Goal: Information Seeking & Learning: Learn about a topic

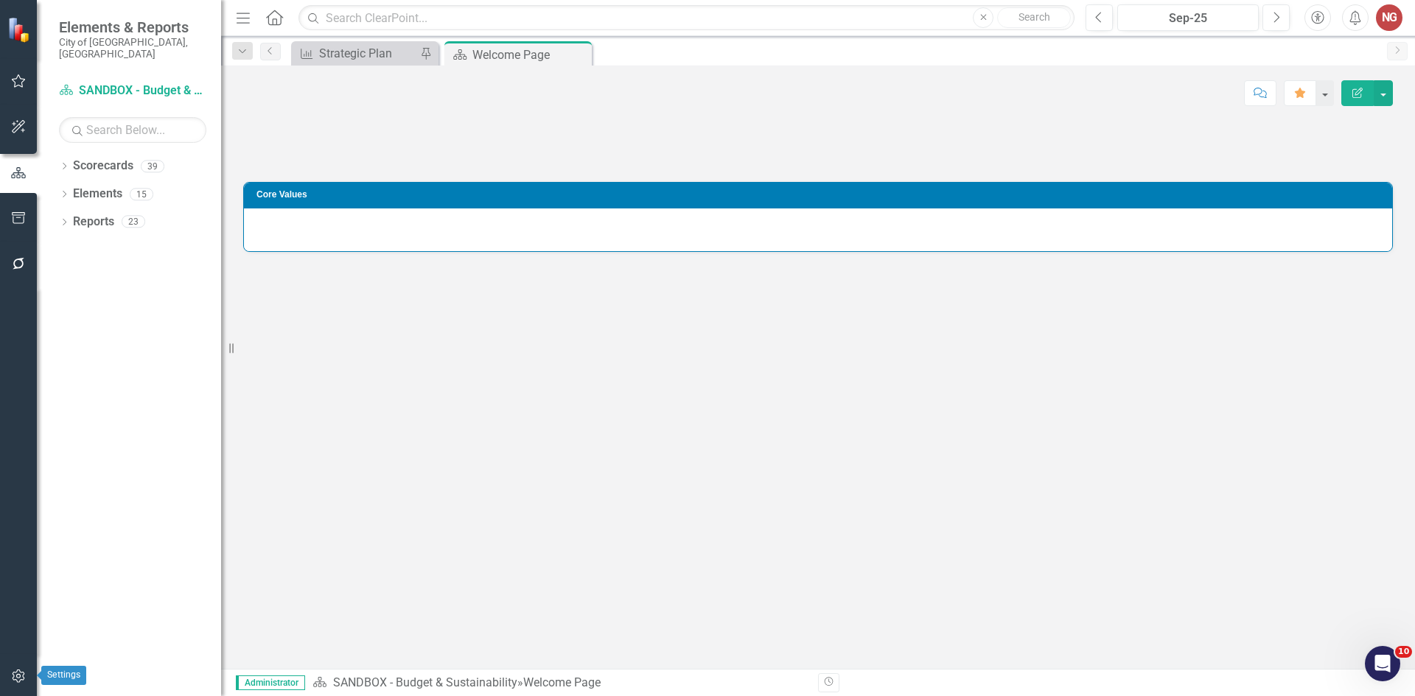
click at [15, 671] on icon "button" at bounding box center [18, 676] width 15 height 12
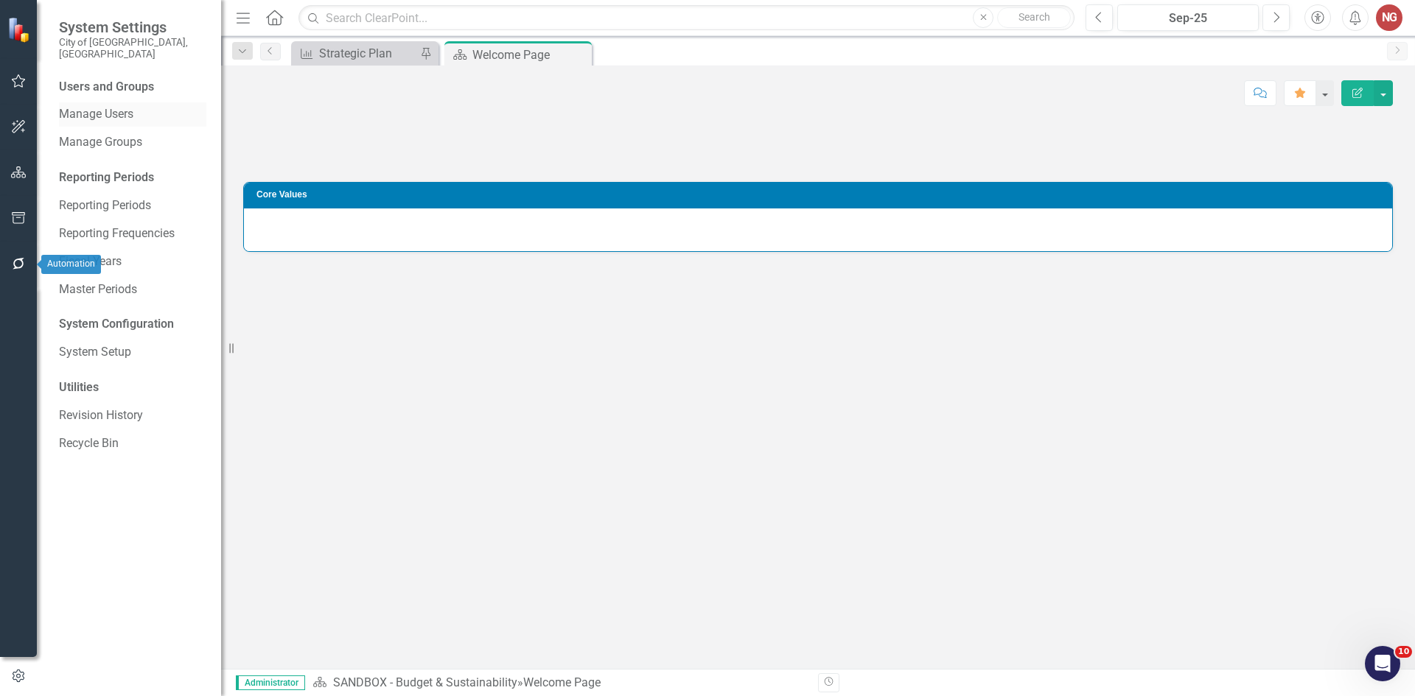
click at [80, 106] on link "Manage Users" at bounding box center [132, 114] width 147 height 17
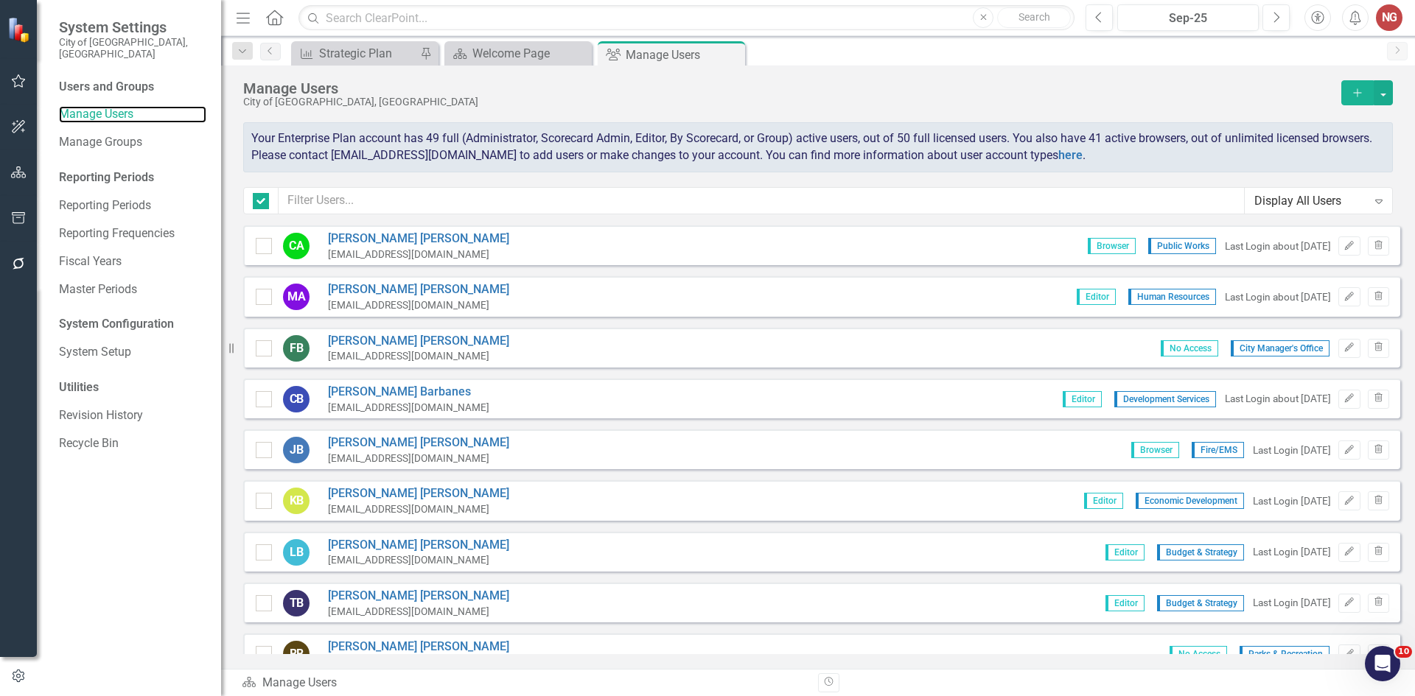
checkbox input "false"
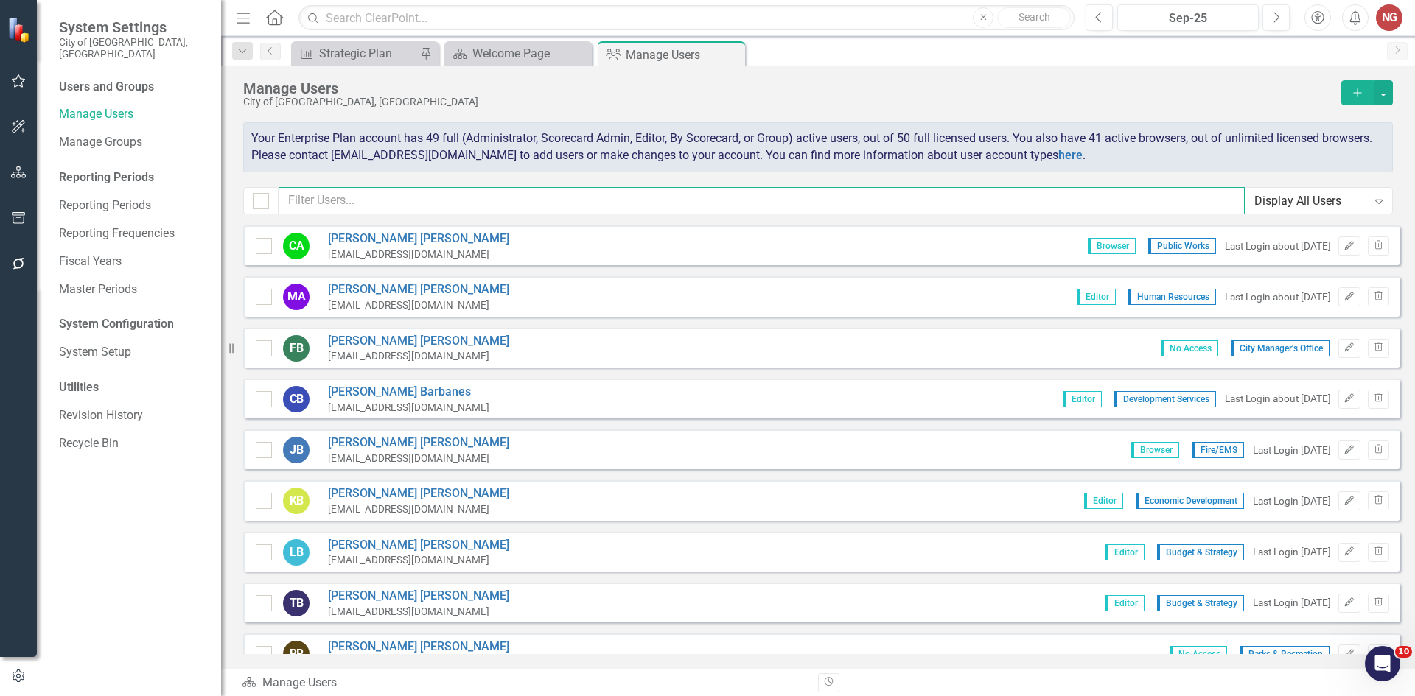
click at [322, 203] on input "text" at bounding box center [761, 200] width 966 height 27
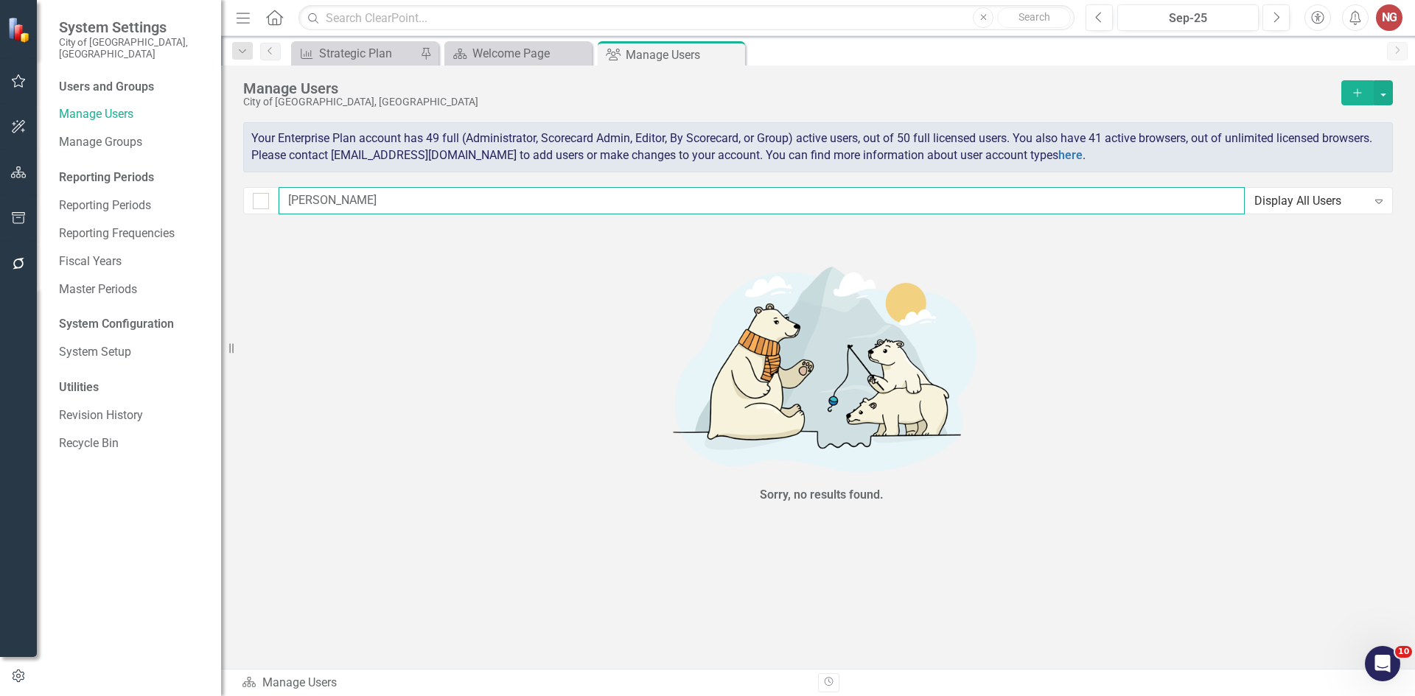
type input "[PERSON_NAME]"
checkbox input "false"
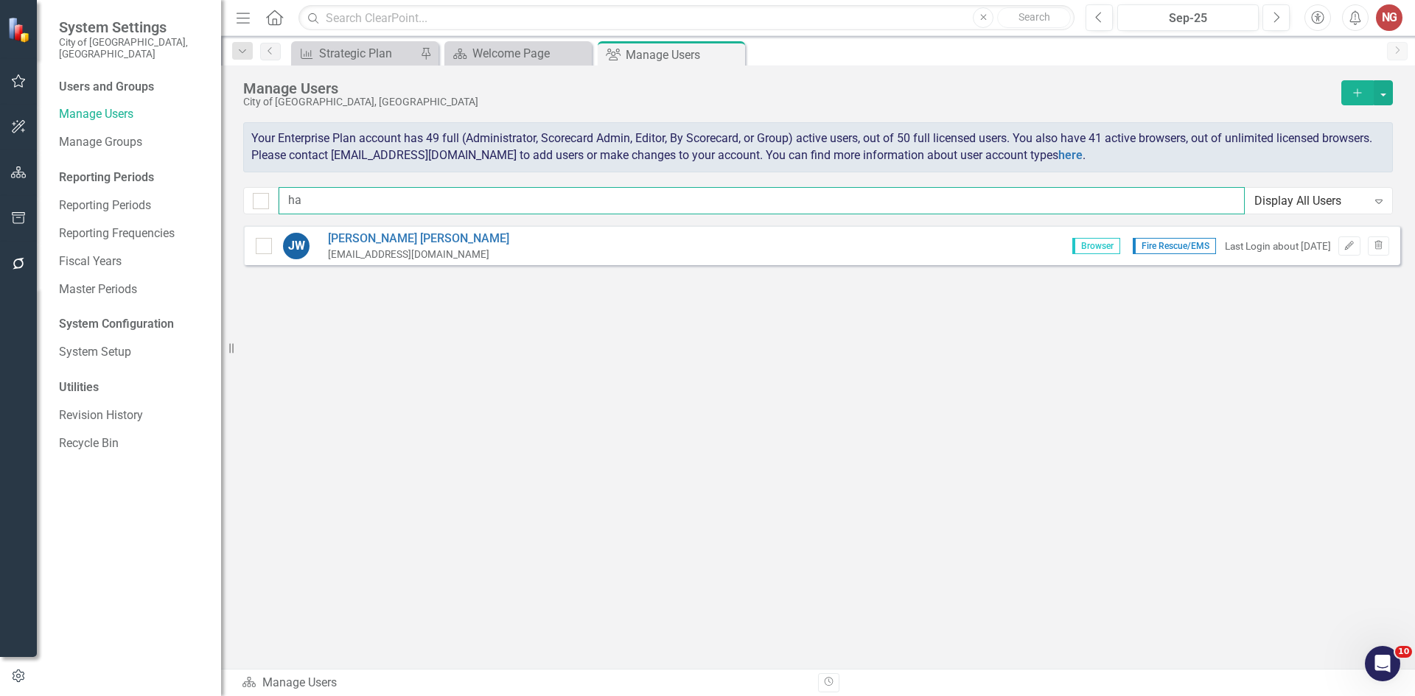
type input "h"
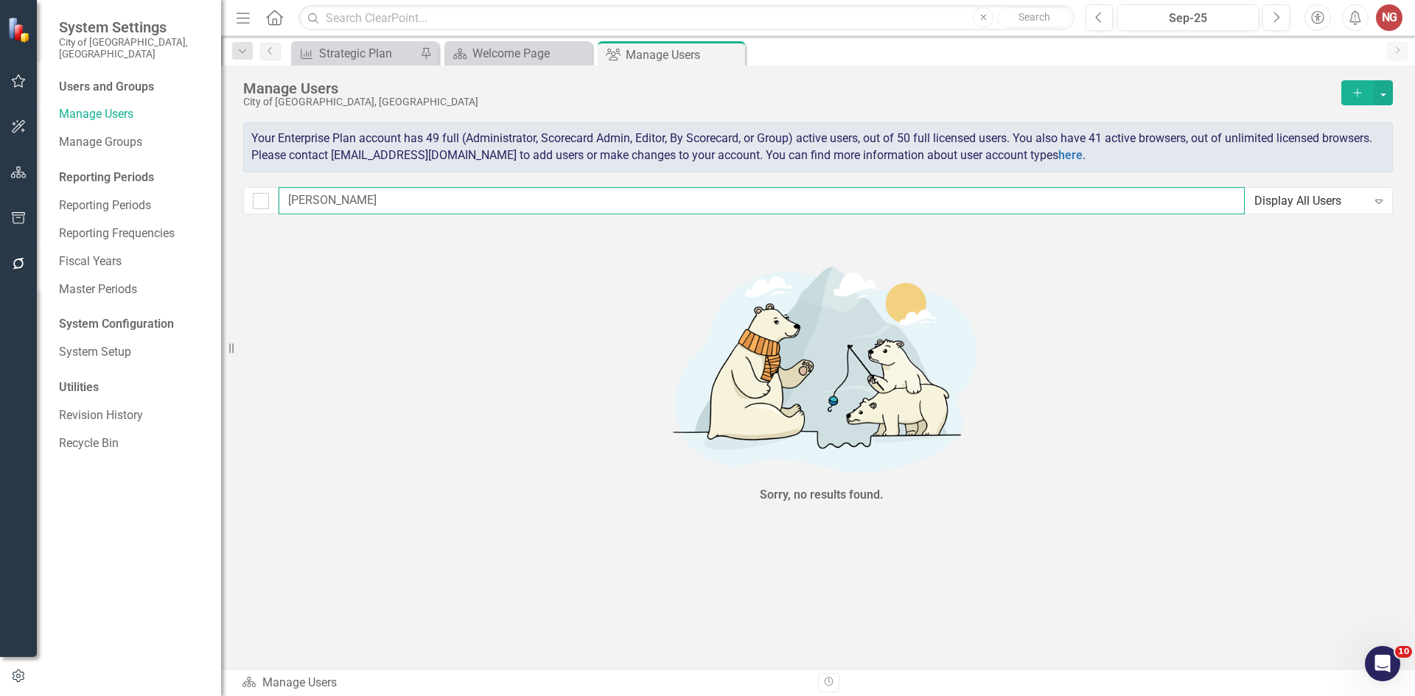
type input "[PERSON_NAME]"
checkbox input "false"
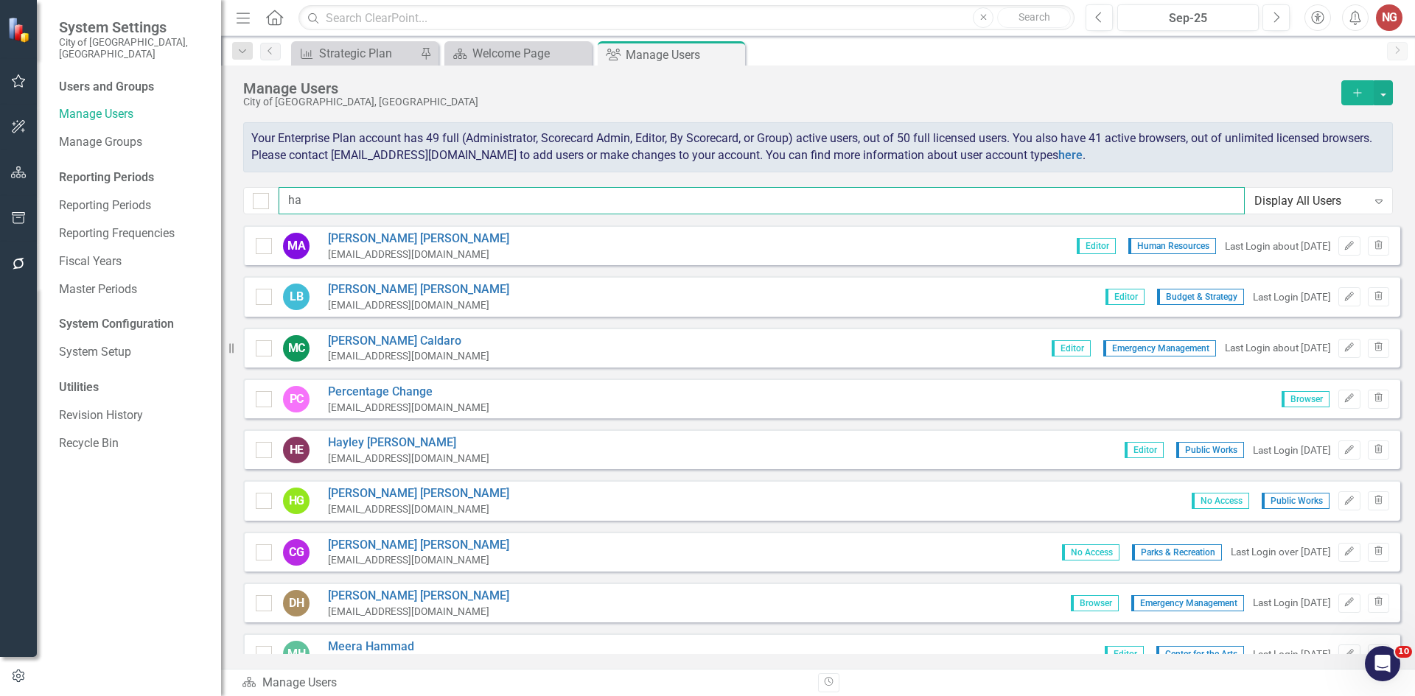
type input "h"
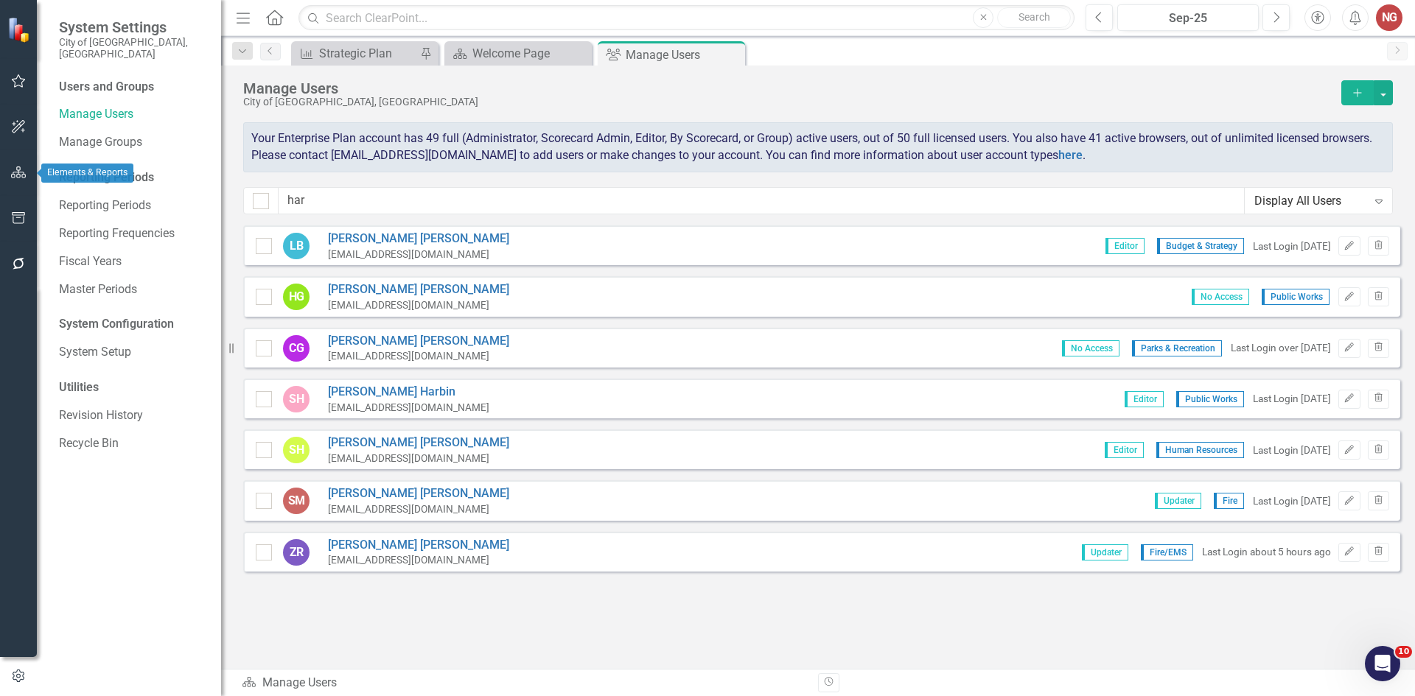
click at [25, 181] on button "button" at bounding box center [18, 173] width 33 height 31
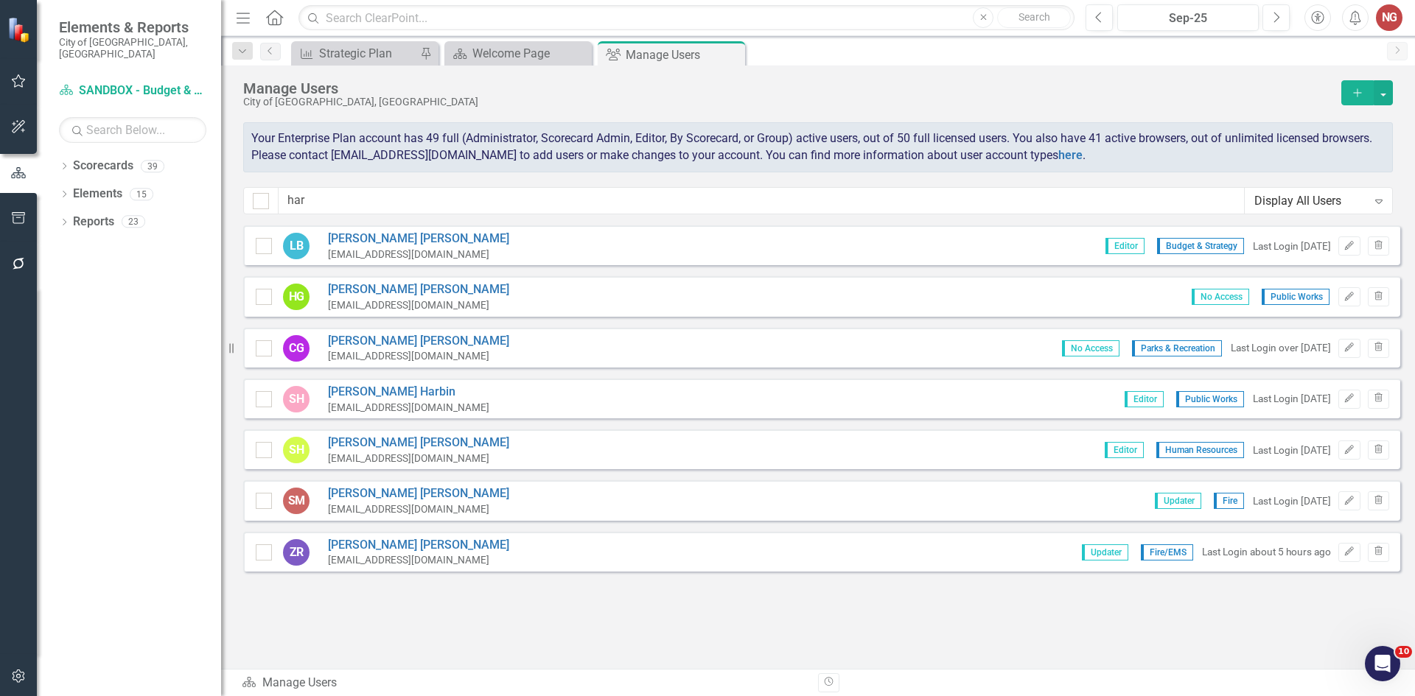
click at [379, 184] on div "Manage Users City of [GEOGRAPHIC_DATA], [GEOGRAPHIC_DATA] Add Your Enterprise P…" at bounding box center [818, 146] width 1194 height 160
drag, startPoint x: 365, startPoint y: 196, endPoint x: 15, endPoint y: 133, distance: 354.9
click at [0, 143] on div "Elements & Reports City of [GEOGRAPHIC_DATA], [GEOGRAPHIC_DATA] Scorecard SANDB…" at bounding box center [707, 348] width 1415 height 696
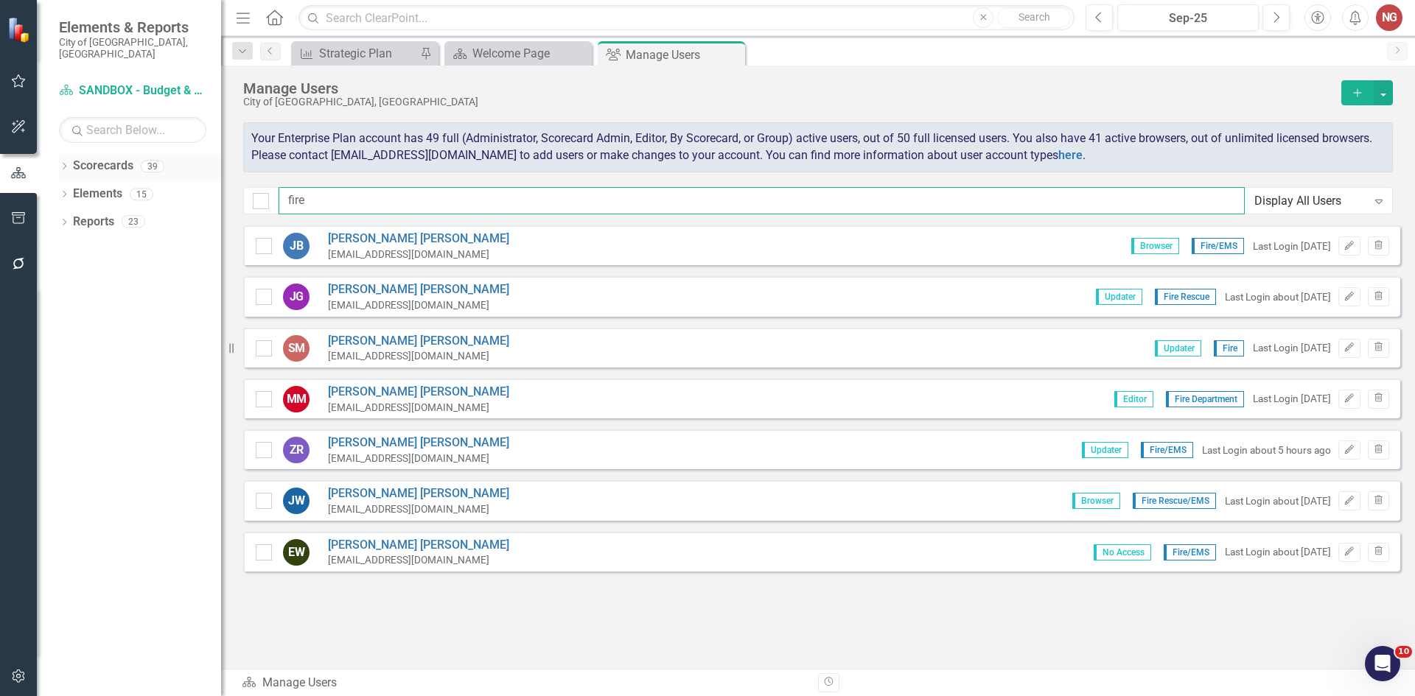
type input "fire"
click at [63, 162] on div "Dropdown" at bounding box center [64, 168] width 10 height 13
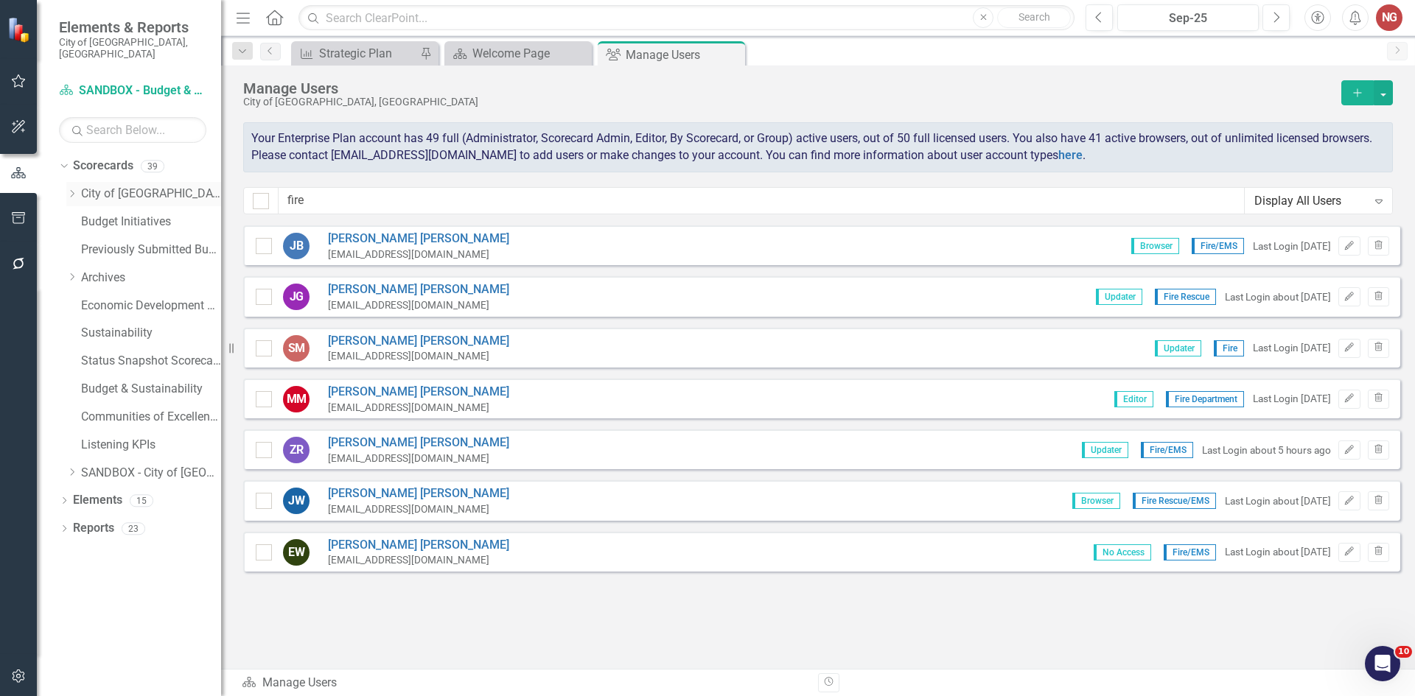
click at [69, 189] on icon "Dropdown" at bounding box center [71, 193] width 11 height 9
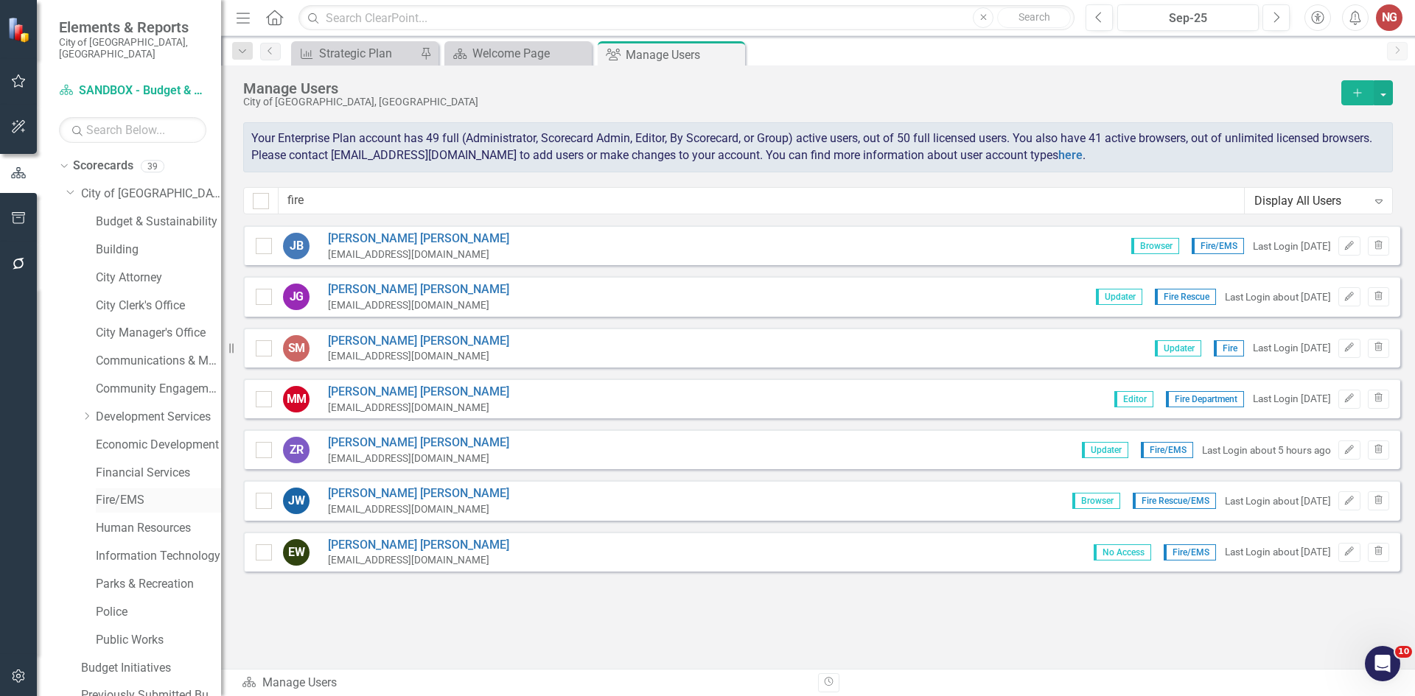
click at [108, 492] on link "Fire/EMS" at bounding box center [158, 500] width 125 height 17
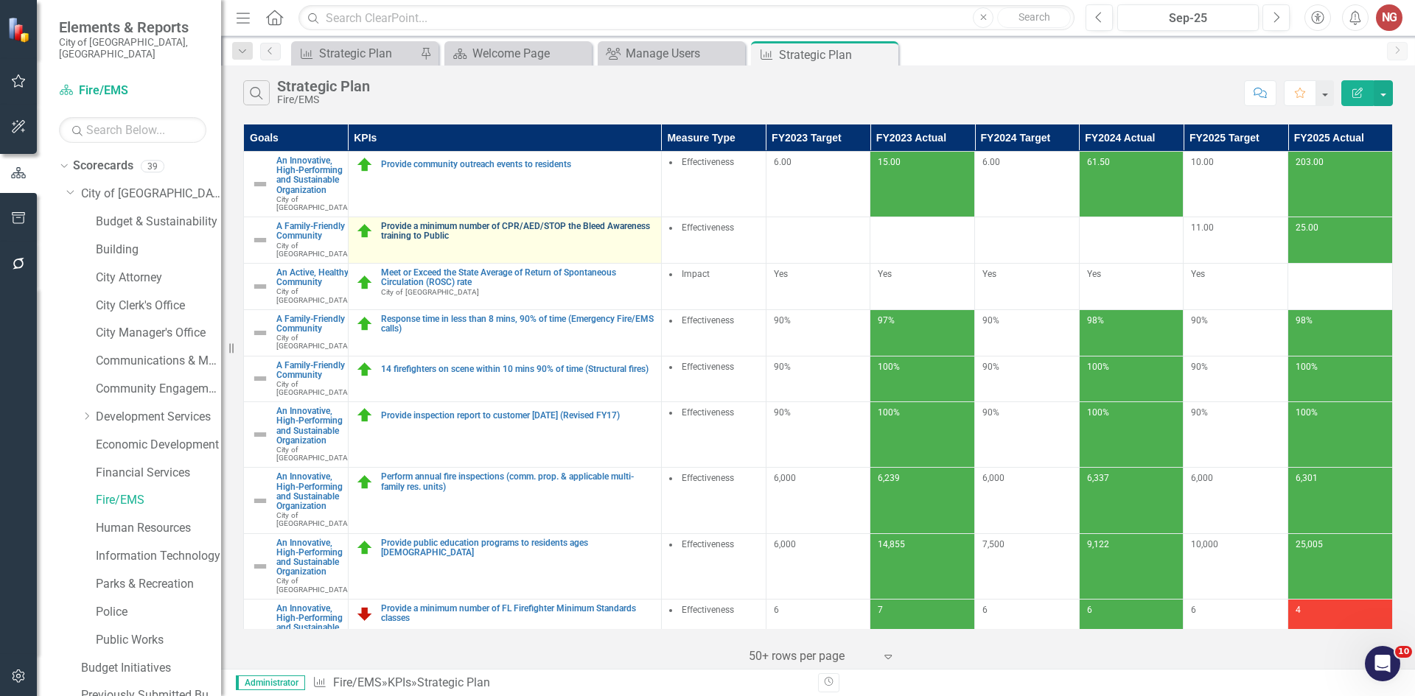
click at [565, 236] on link "Provide a minimum number of CPR/AED/STOP the Bleed Awareness training to Public" at bounding box center [517, 231] width 273 height 19
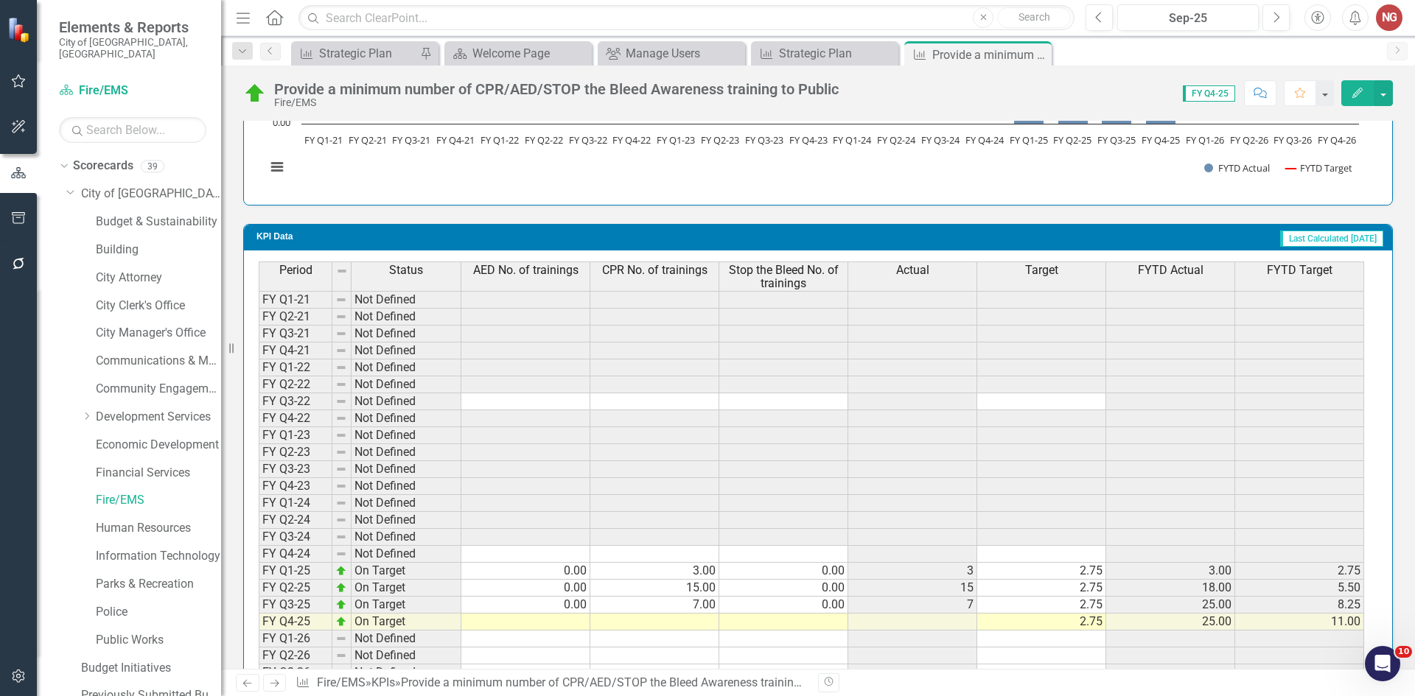
scroll to position [1279, 0]
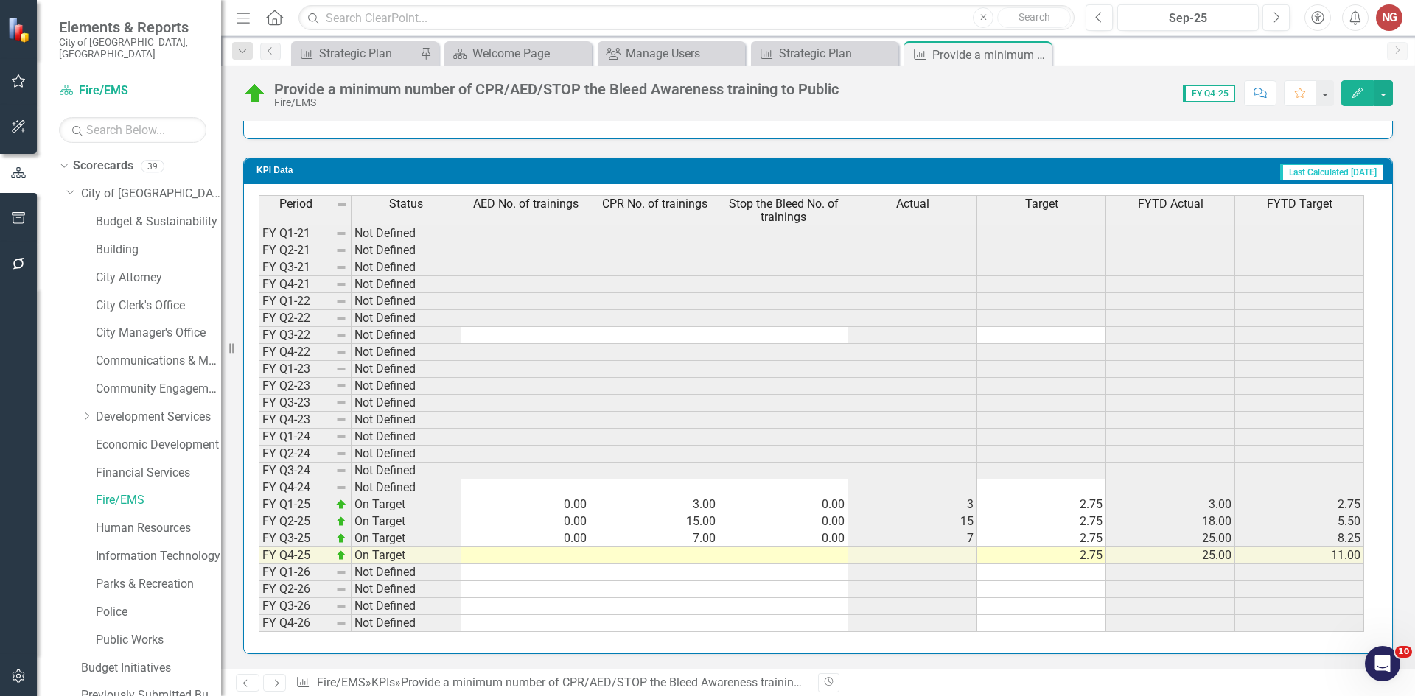
click at [471, 89] on div "Provide a minimum number of CPR/AED/STOP the Bleed Awareness training to Public" at bounding box center [556, 89] width 564 height 16
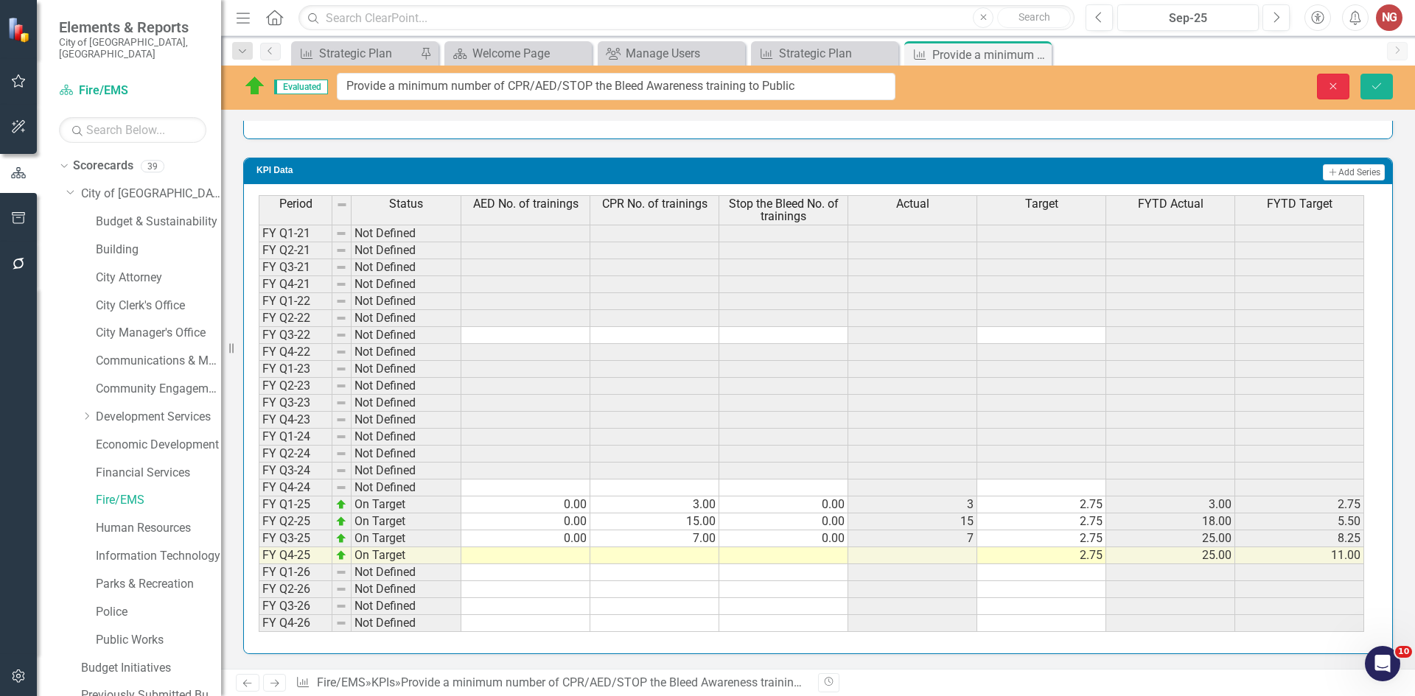
click at [1340, 84] on button "Close" at bounding box center [1333, 87] width 32 height 26
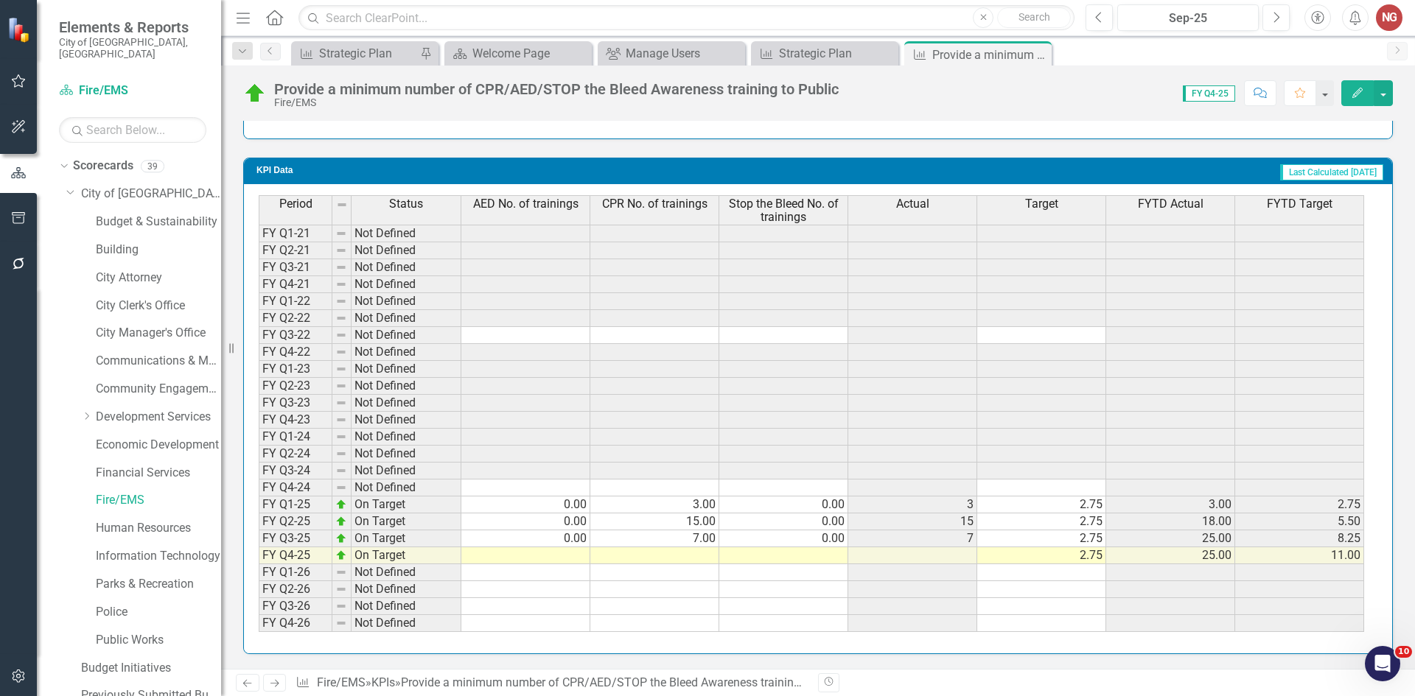
drag, startPoint x: 1038, startPoint y: 56, endPoint x: 764, endPoint y: 30, distance: 275.3
click at [0, 0] on icon "Close" at bounding box center [0, 0] width 0 height 0
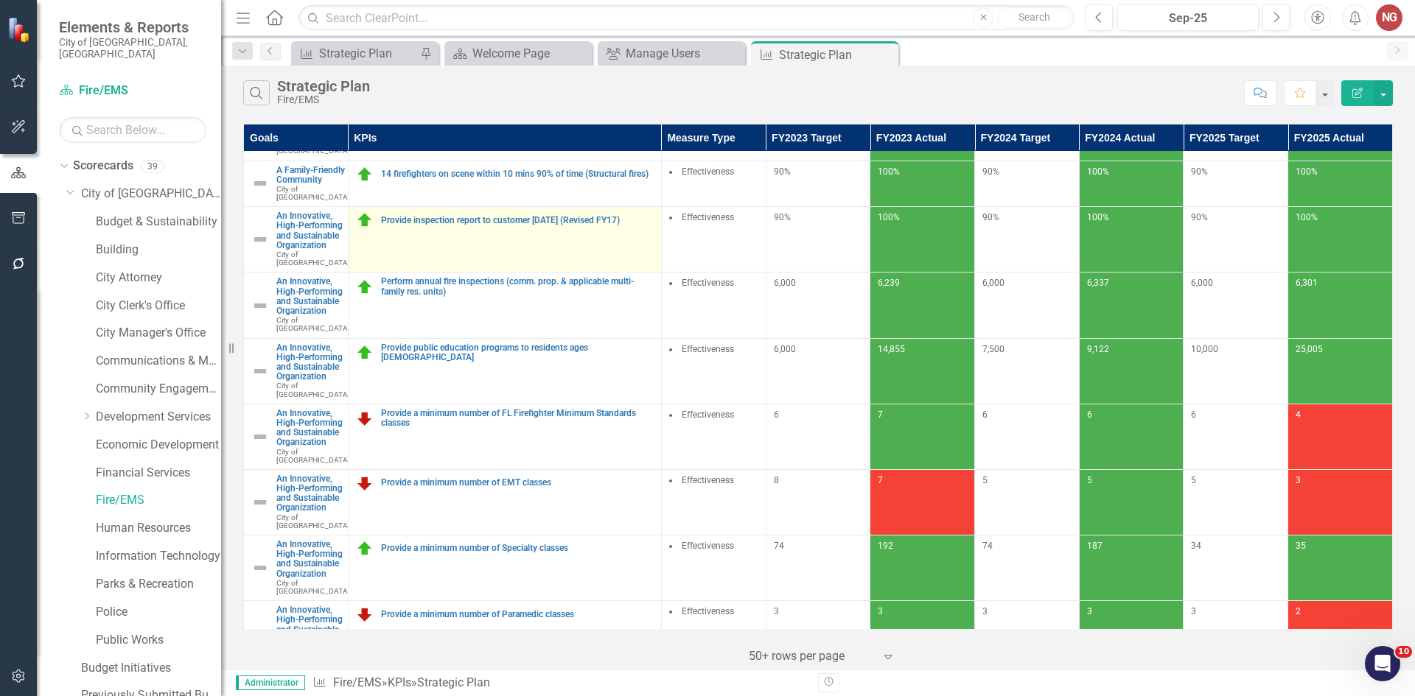
scroll to position [221, 0]
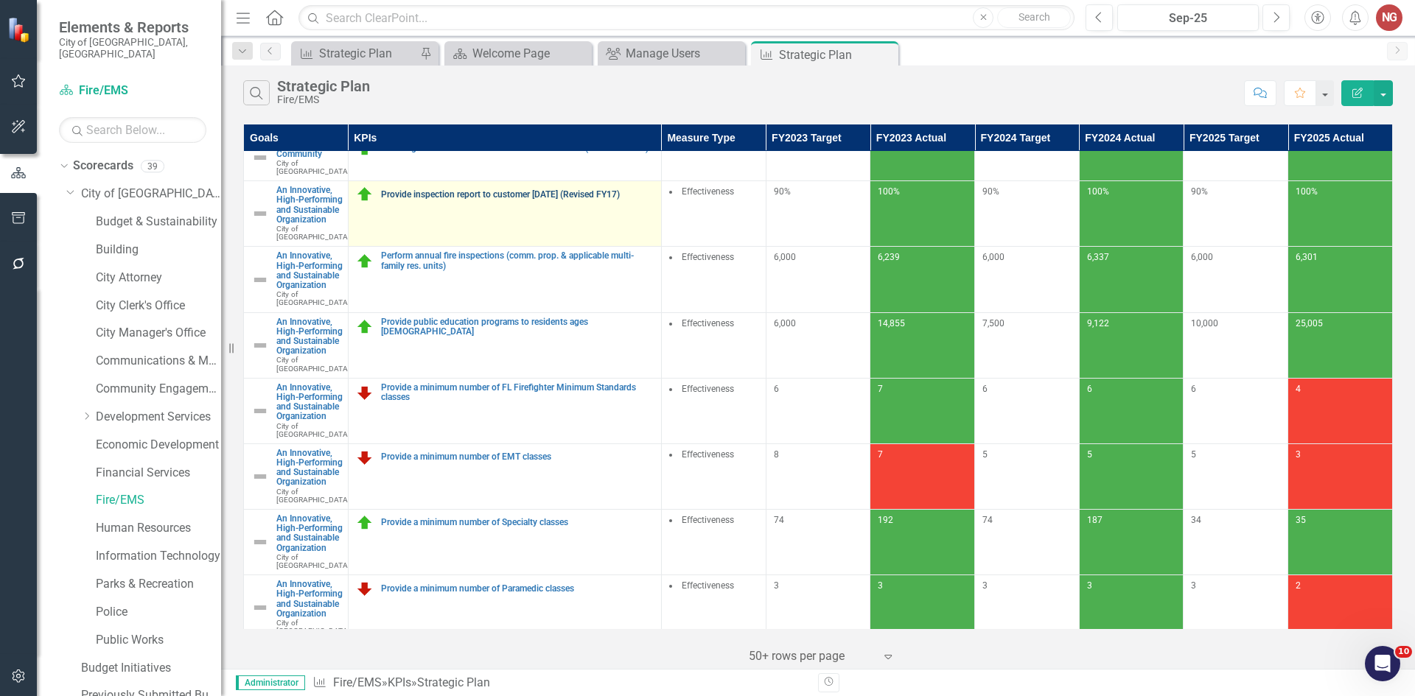
click at [441, 200] on link "Provide inspection report to customer [DATE] (Revised FY17)" at bounding box center [517, 195] width 273 height 10
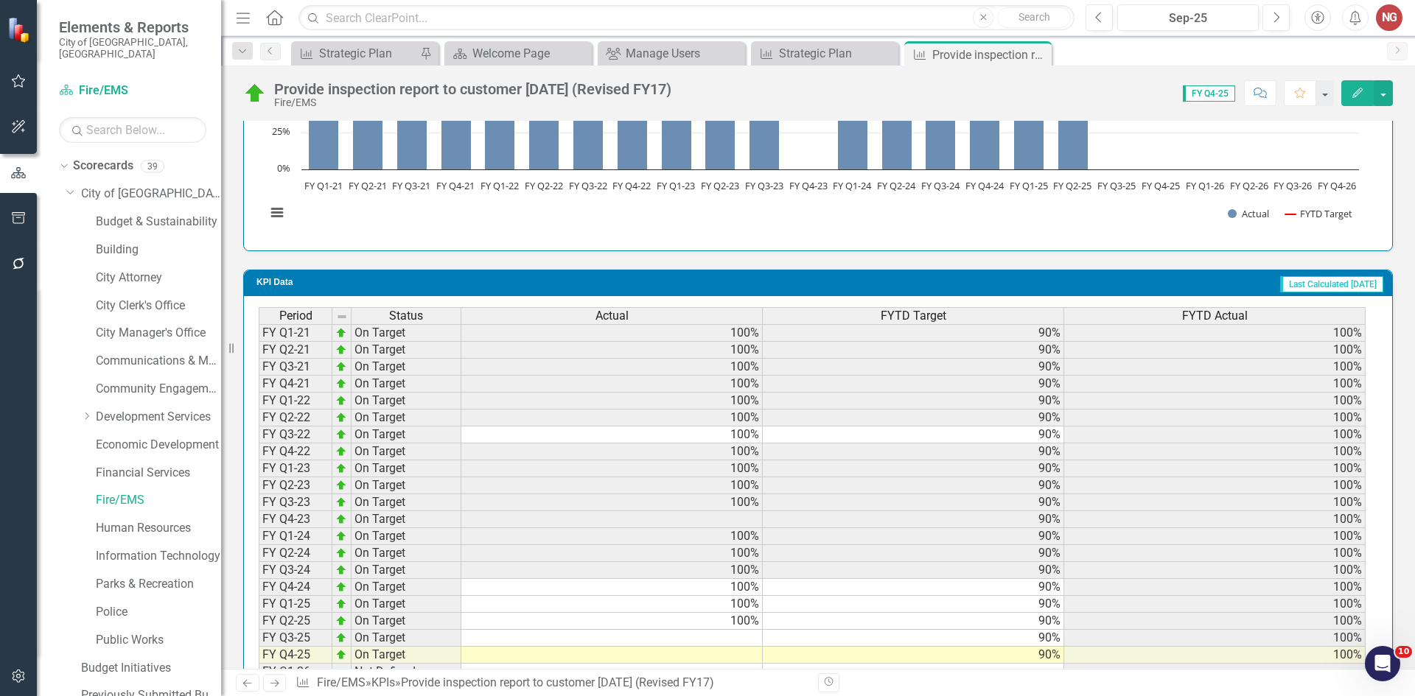
scroll to position [1145, 0]
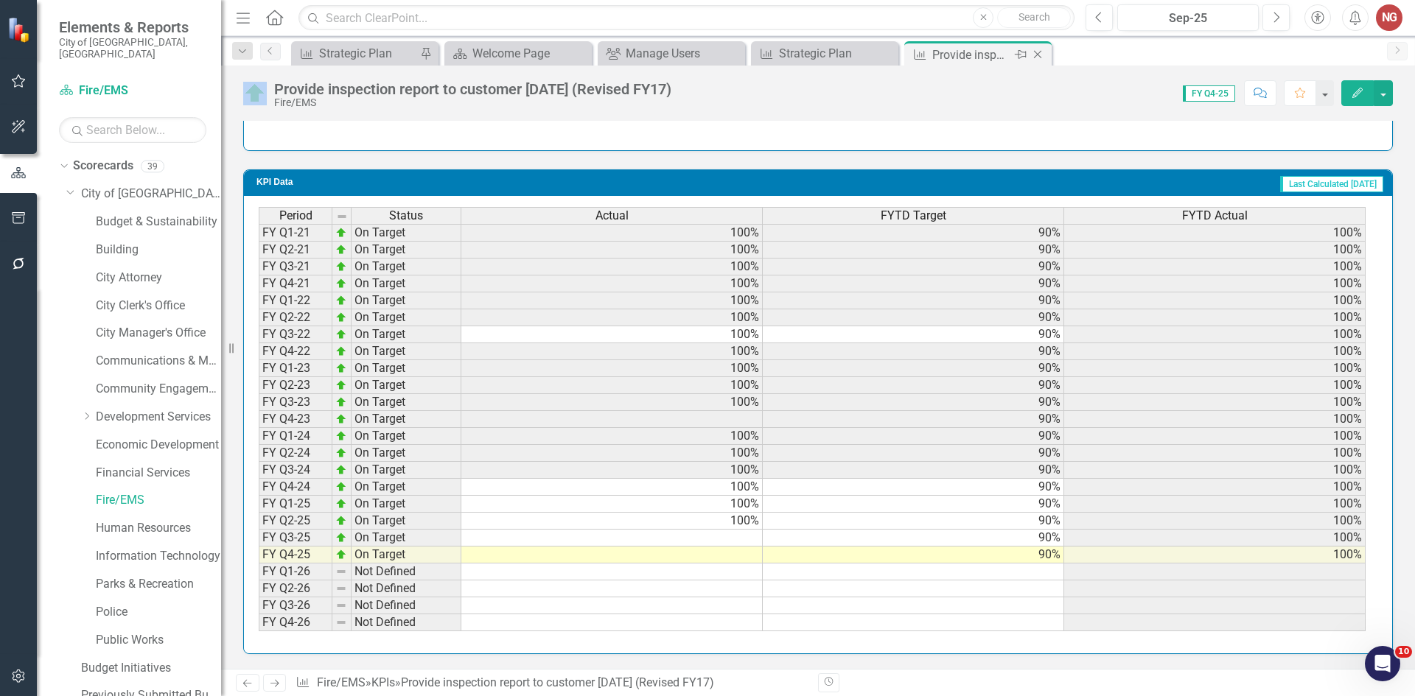
click at [1038, 55] on icon "Close" at bounding box center [1037, 55] width 15 height 12
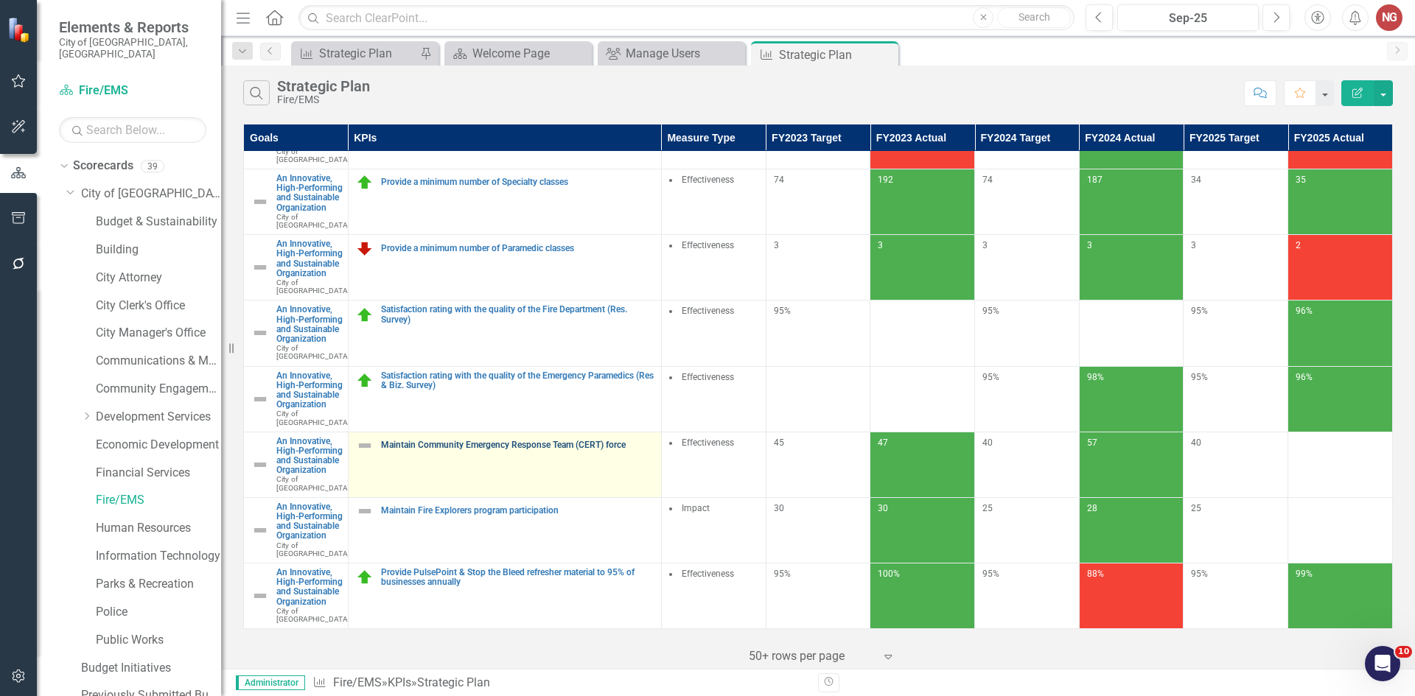
scroll to position [737, 0]
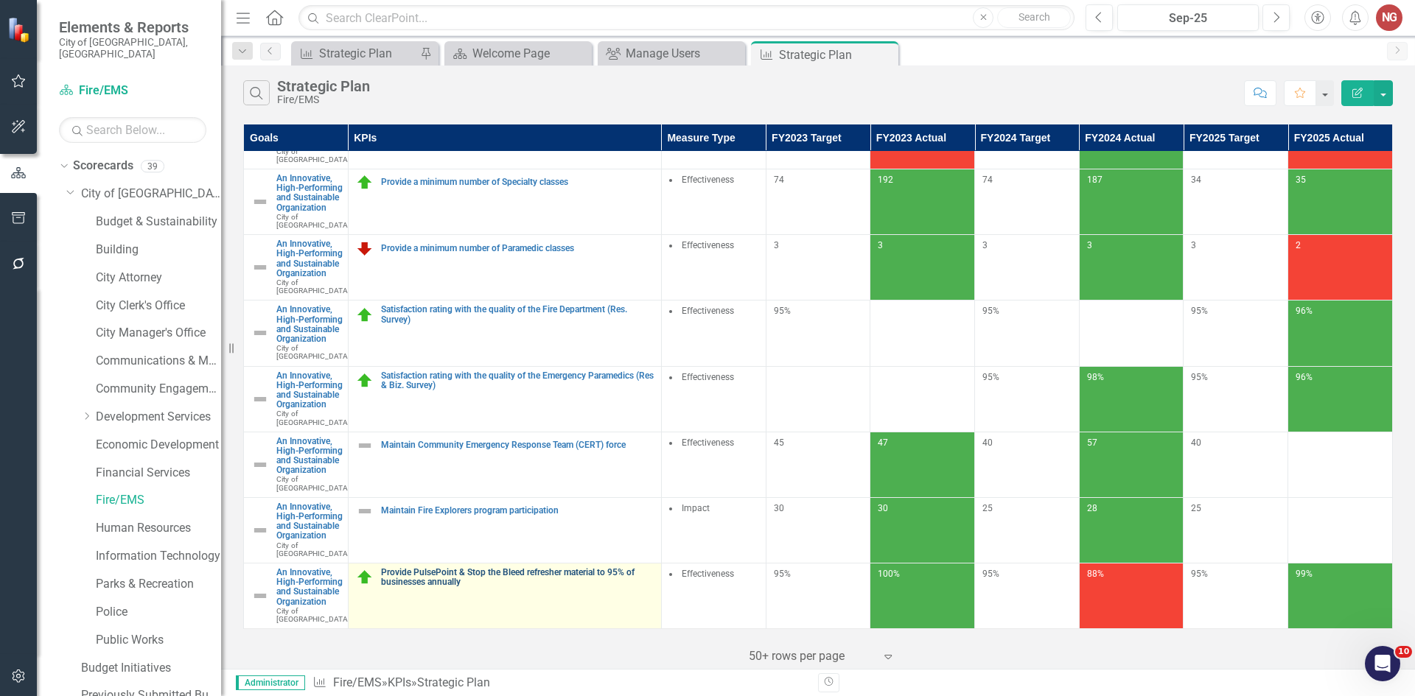
click at [428, 568] on link "Provide PulsePoint & Stop the Bleed refresher material to 95% of businesses ann…" at bounding box center [517, 577] width 273 height 19
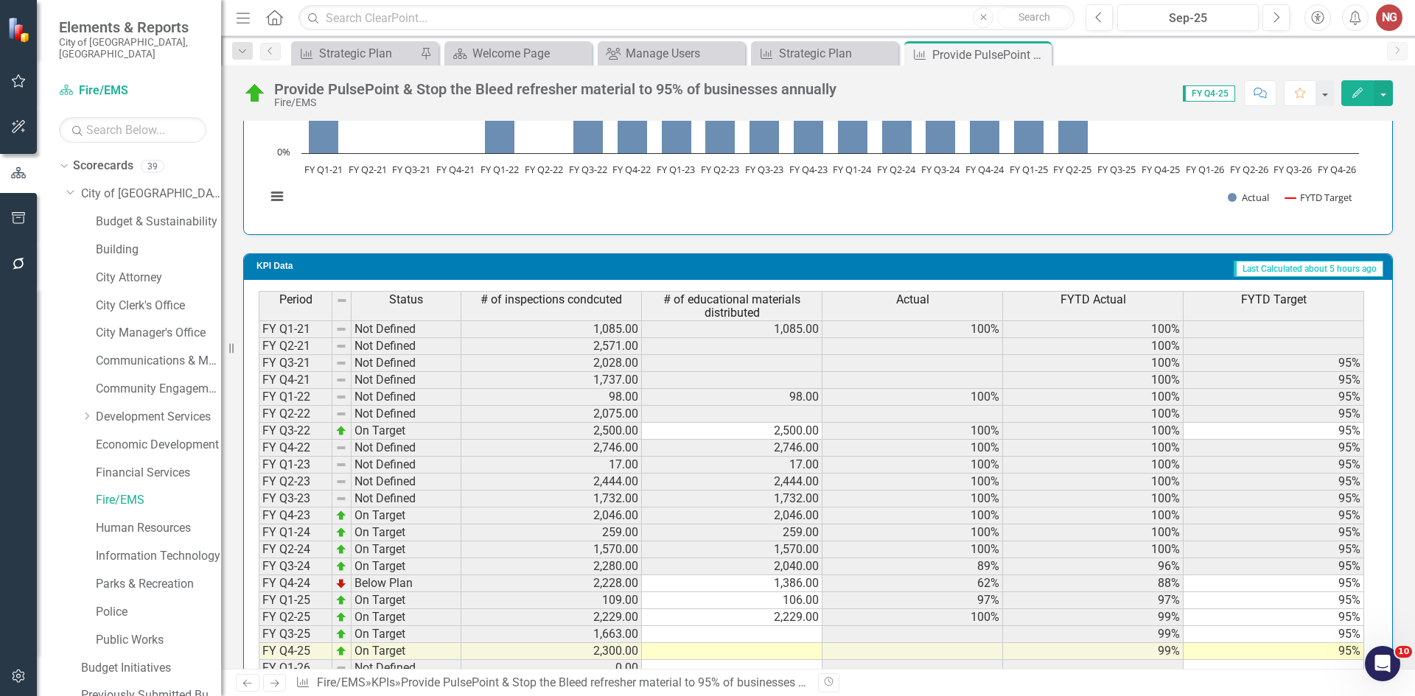
scroll to position [1130, 0]
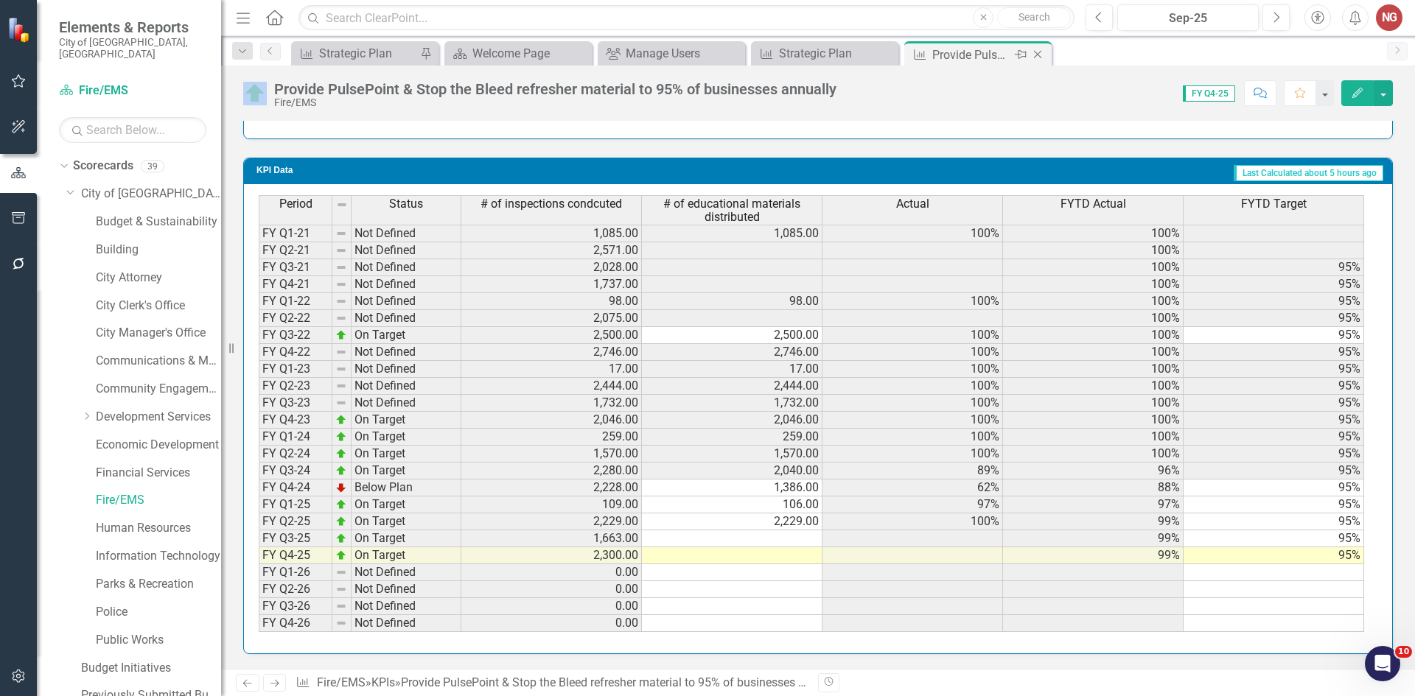
click at [1043, 55] on icon "Close" at bounding box center [1037, 55] width 15 height 12
